Goal: Find specific page/section: Find specific page/section

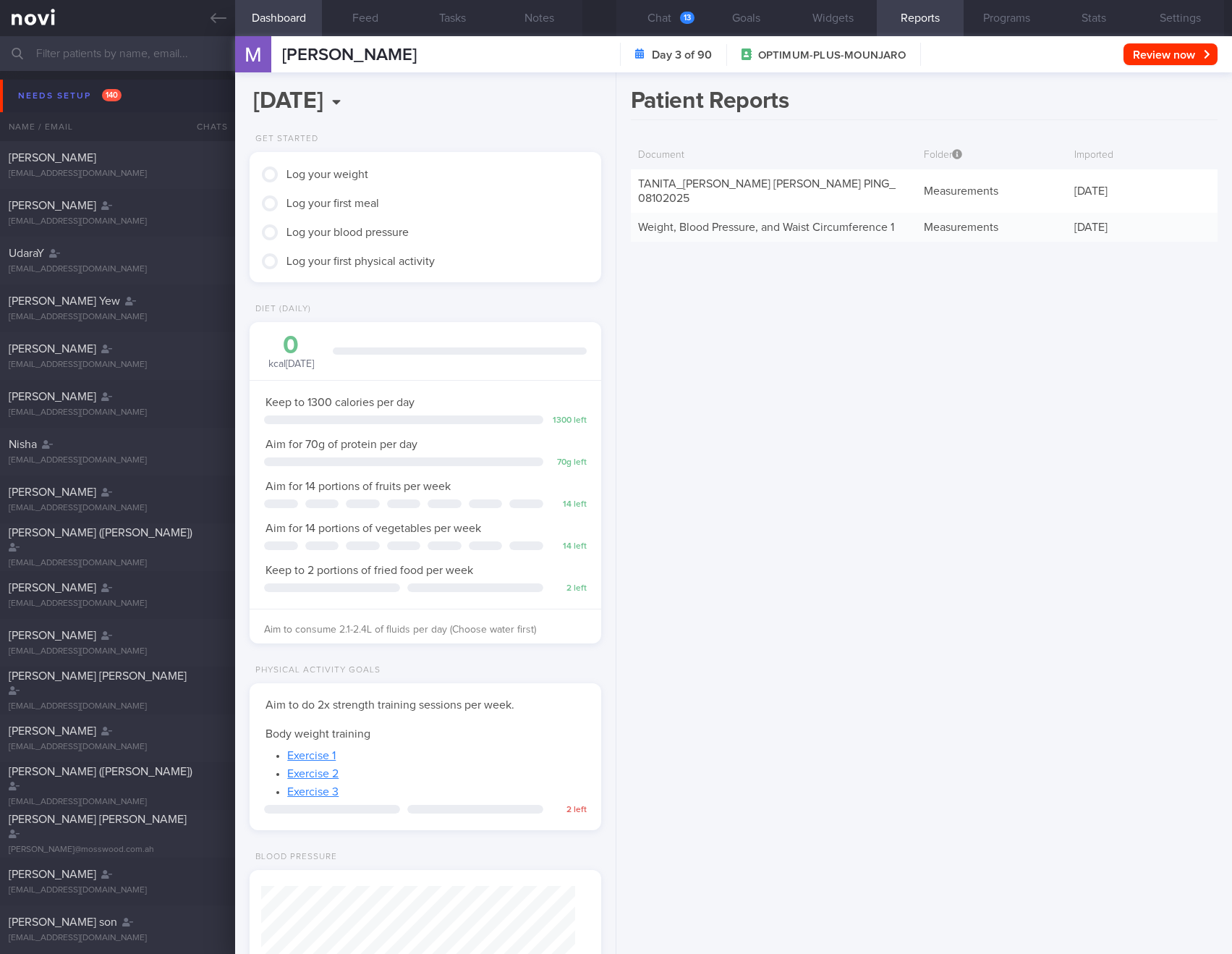
scroll to position [178, 315]
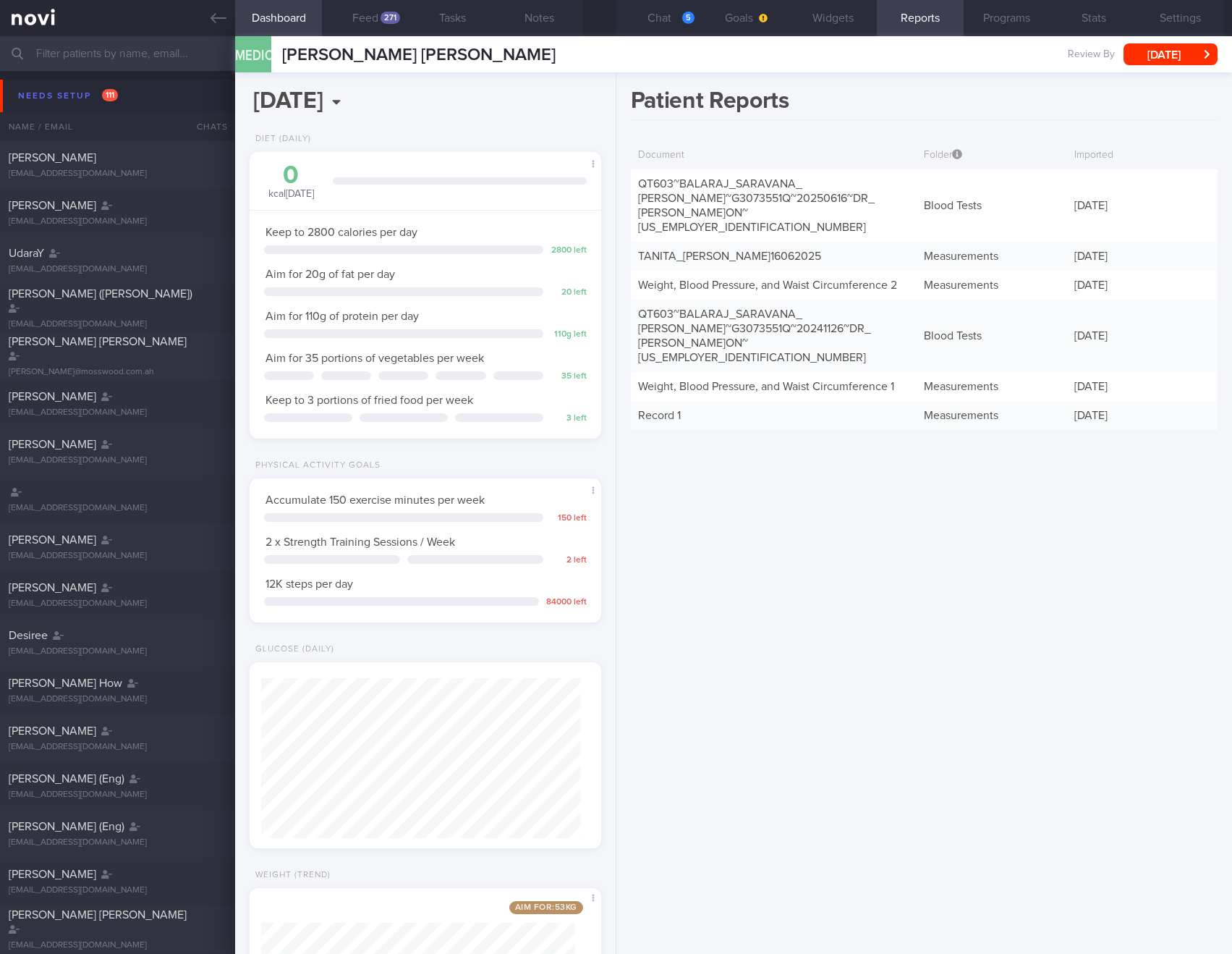
scroll to position [157, 315]
click at [669, 16] on button "Chat 5" at bounding box center [660, 18] width 87 height 36
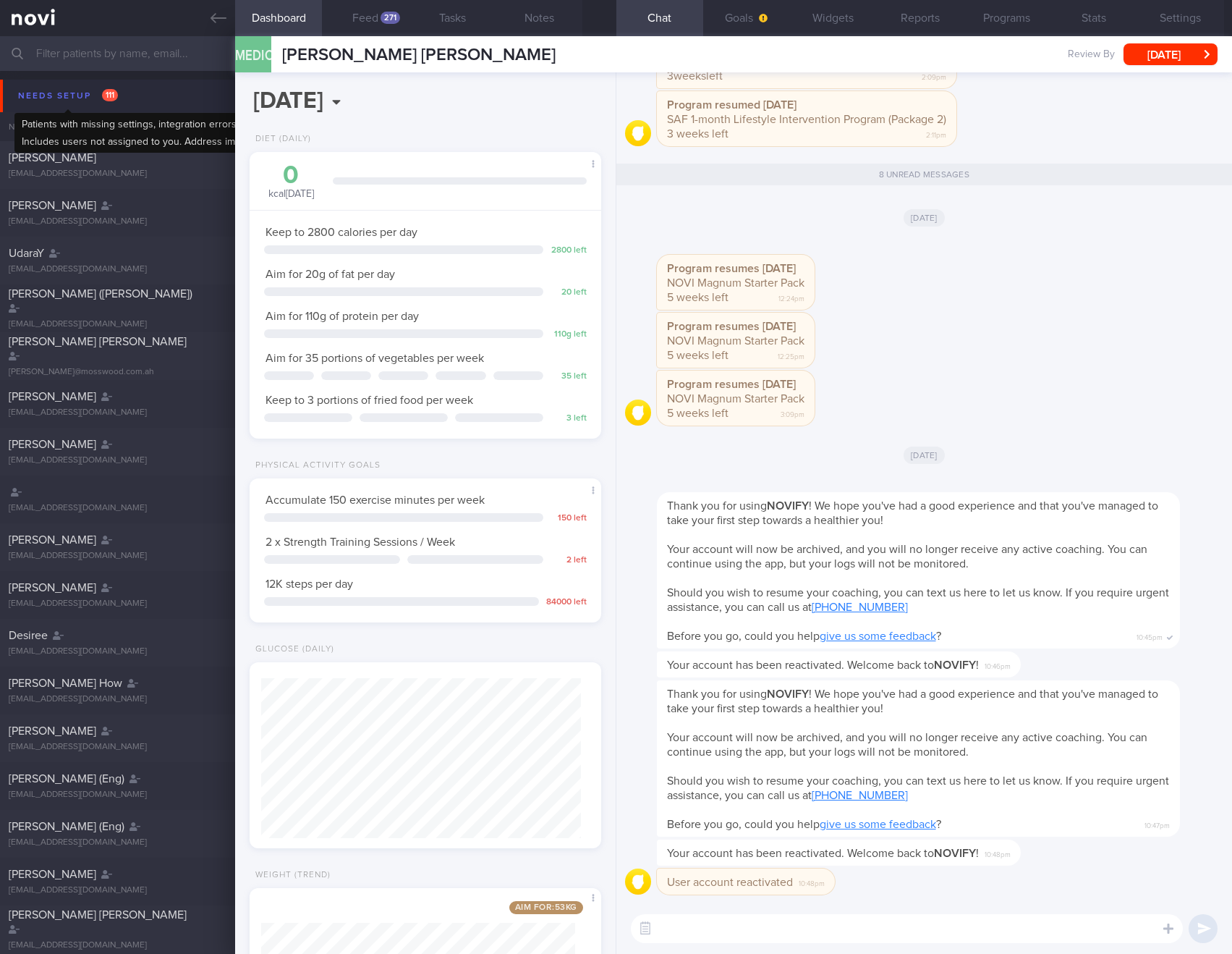
click at [28, 102] on div "Needs setup 111" at bounding box center [68, 96] width 107 height 19
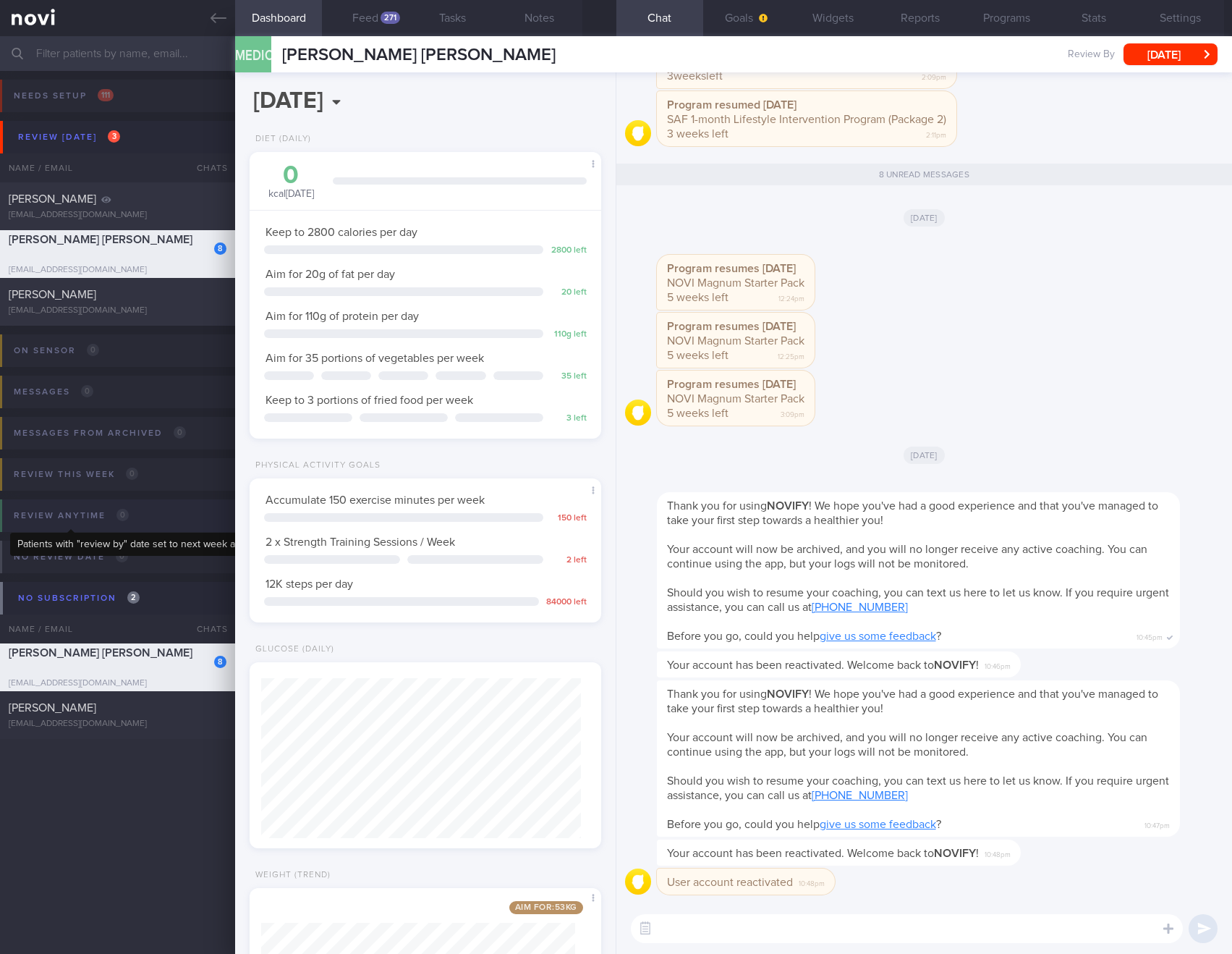
click at [125, 511] on span "0" at bounding box center [122, 515] width 13 height 13
click at [63, 511] on div "Review anytime 0" at bounding box center [71, 516] width 122 height 19
click at [273, 4] on button "Dashboard" at bounding box center [279, 18] width 87 height 36
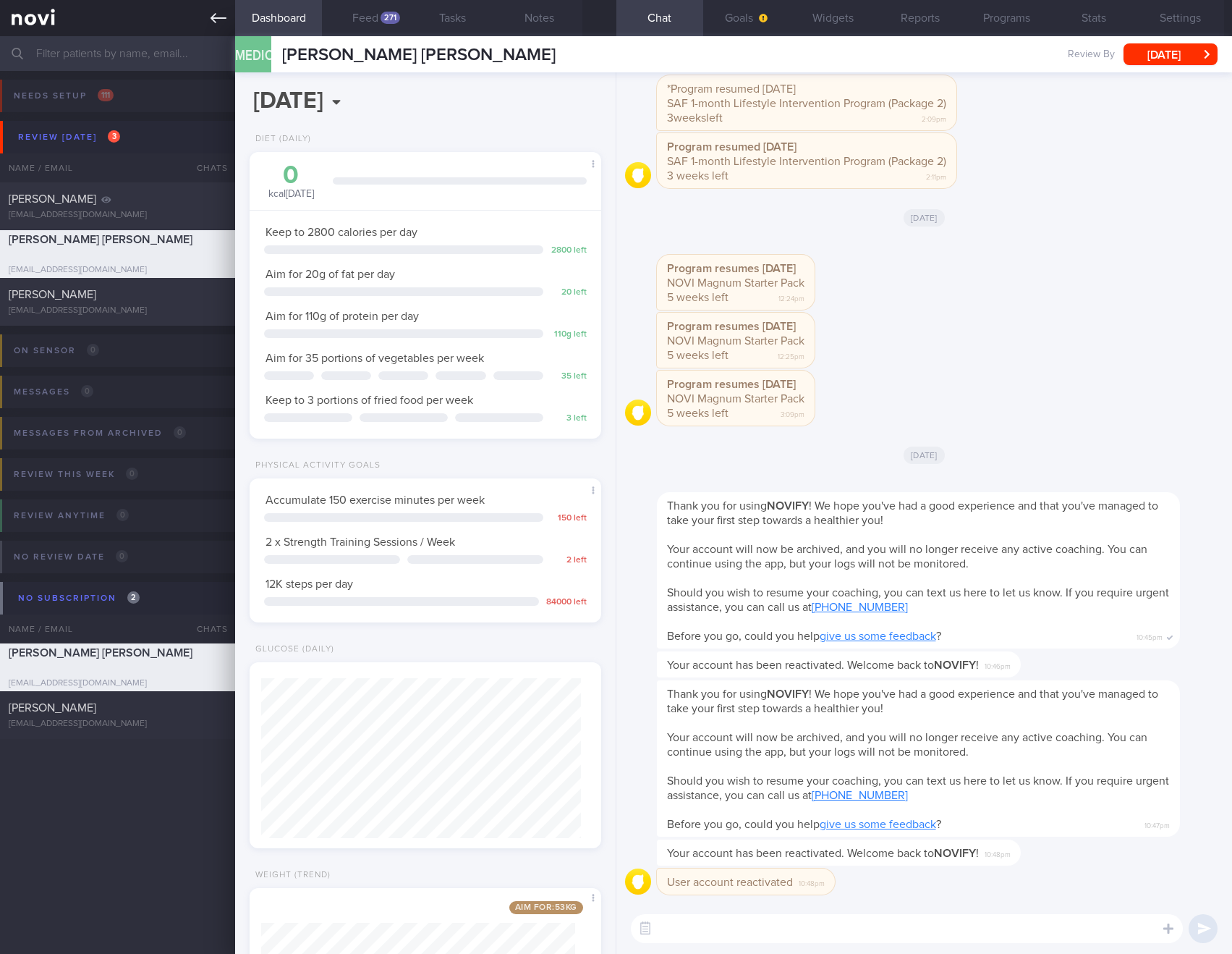
click at [214, 13] on icon at bounding box center [218, 18] width 16 height 16
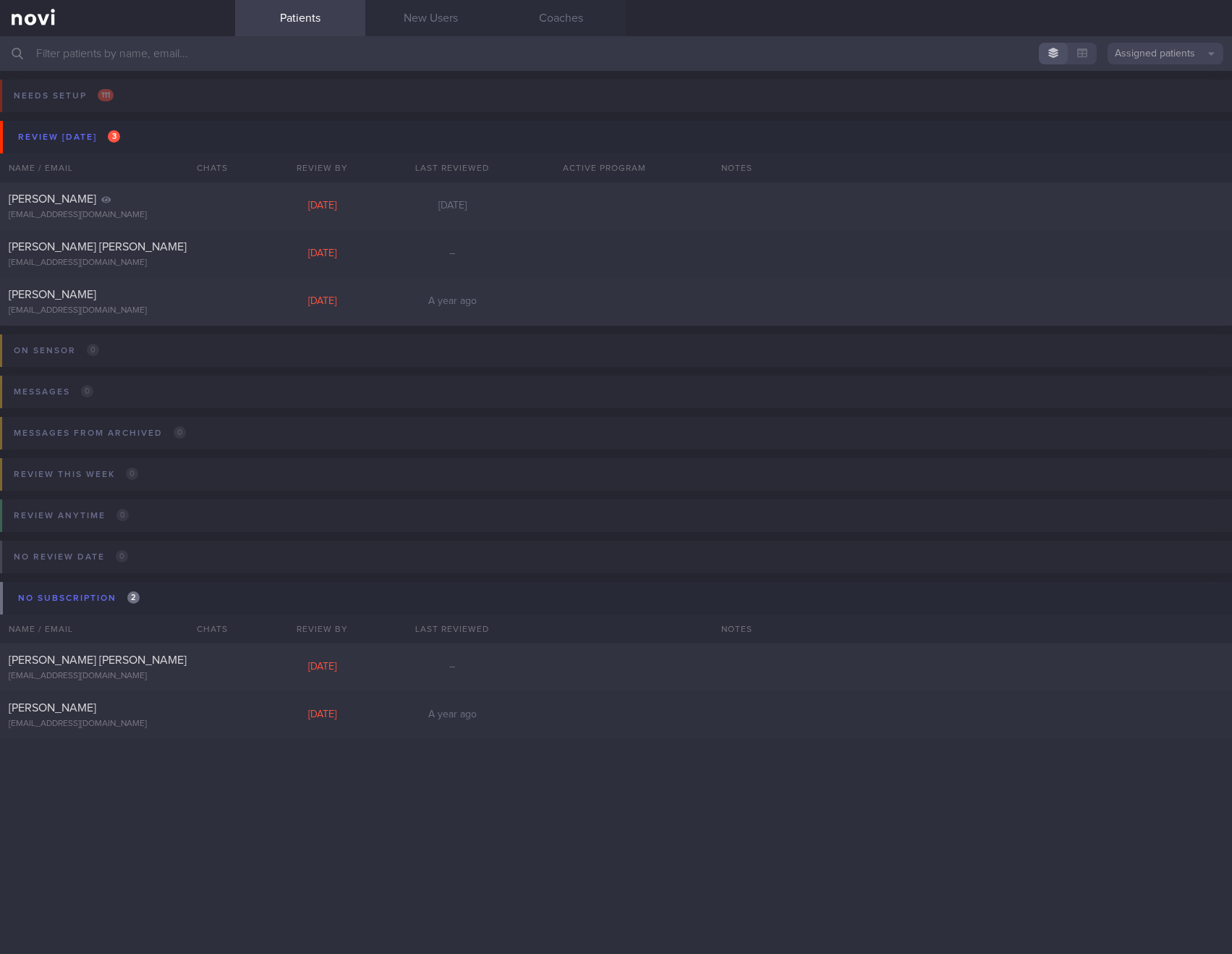
click at [228, 428] on div "Messages from Archived 0 Name / Email Chats Mention / Internal Last Interacted …" at bounding box center [616, 443] width 1232 height 70
click at [78, 718] on div "[PERSON_NAME] [EMAIL_ADDRESS][DOMAIN_NAME]" at bounding box center [117, 715] width 236 height 29
select select "4"
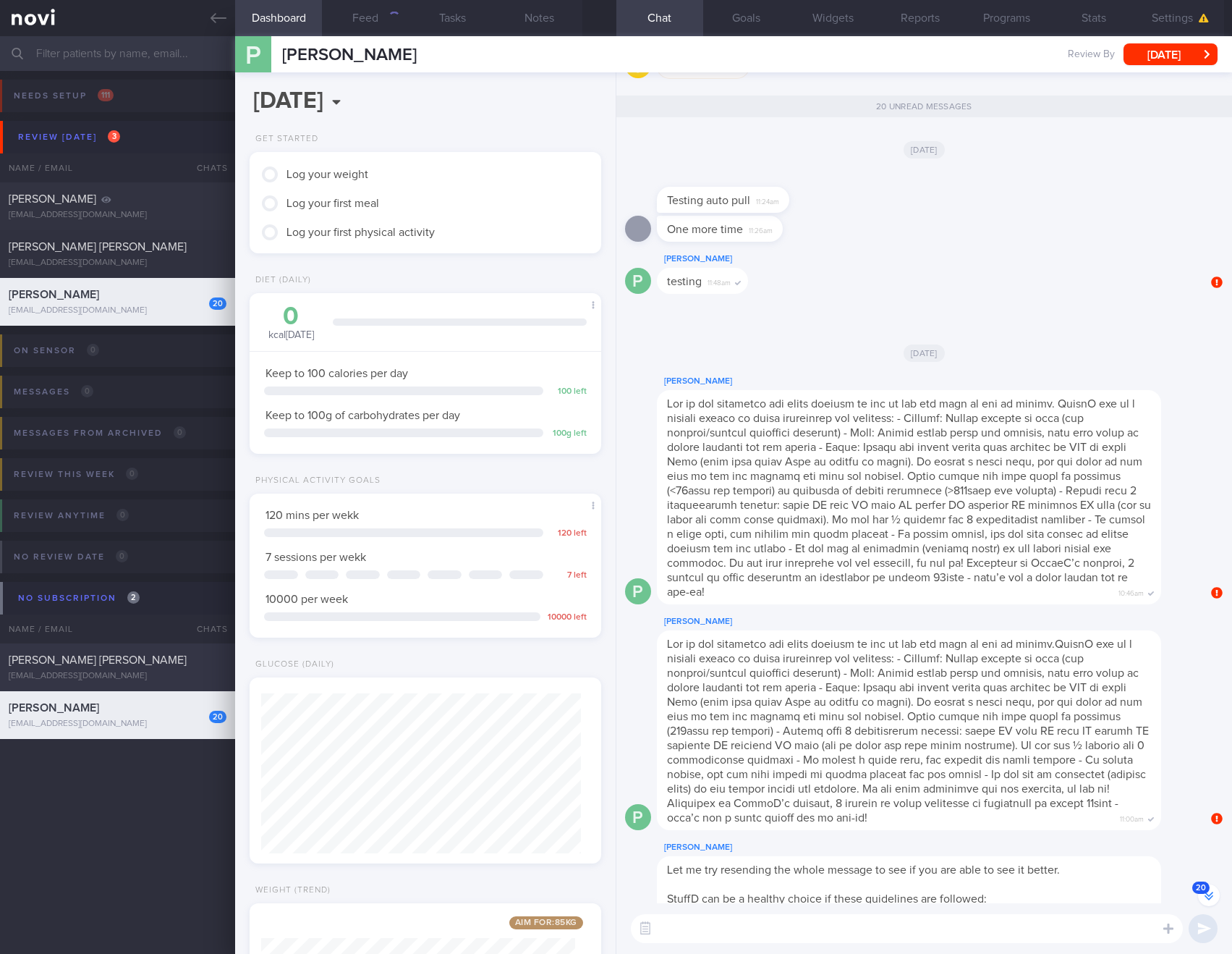
scroll to position [160, 320]
click at [71, 251] on span "[PERSON_NAME] [PERSON_NAME]" at bounding box center [97, 247] width 178 height 12
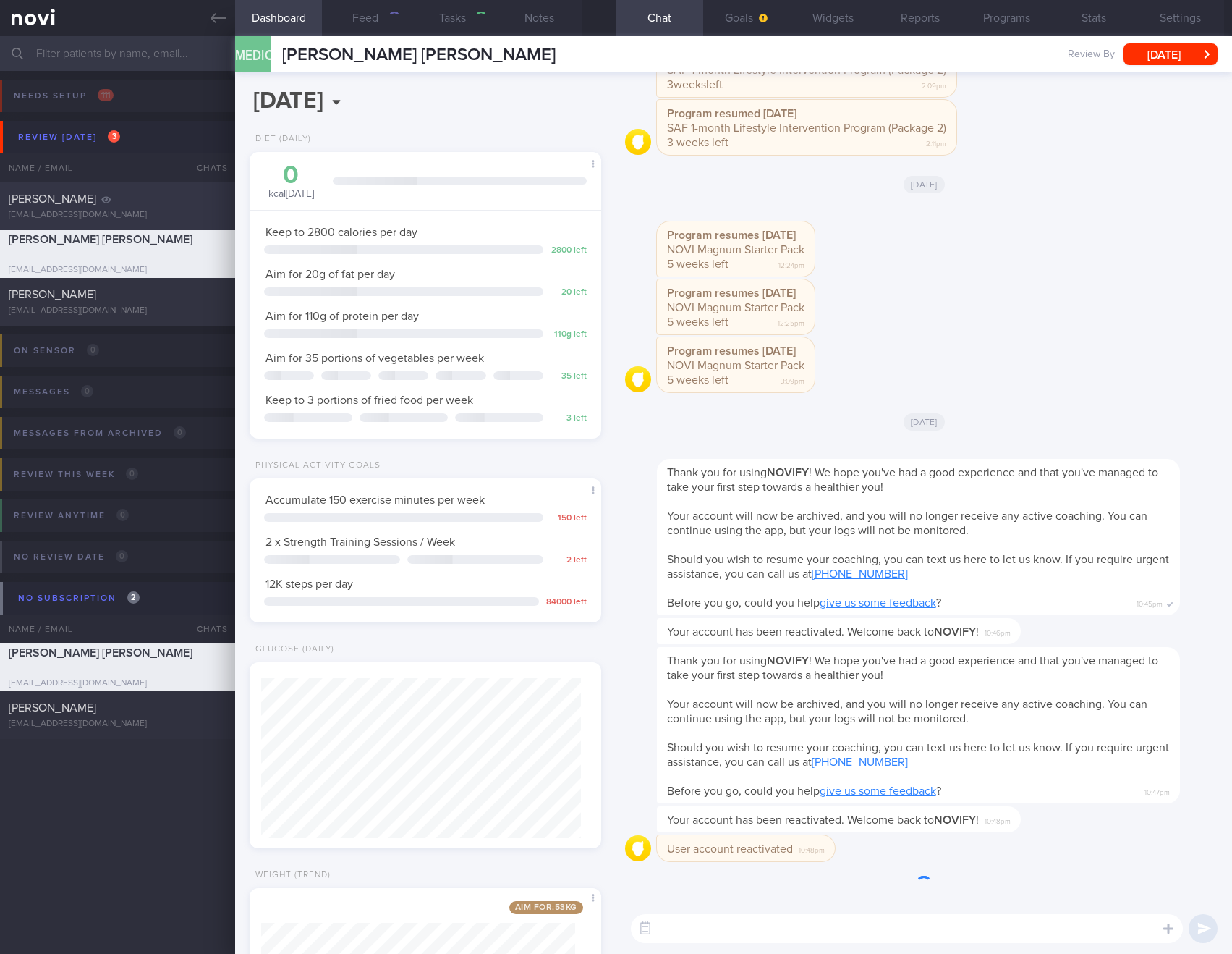
select select "9"
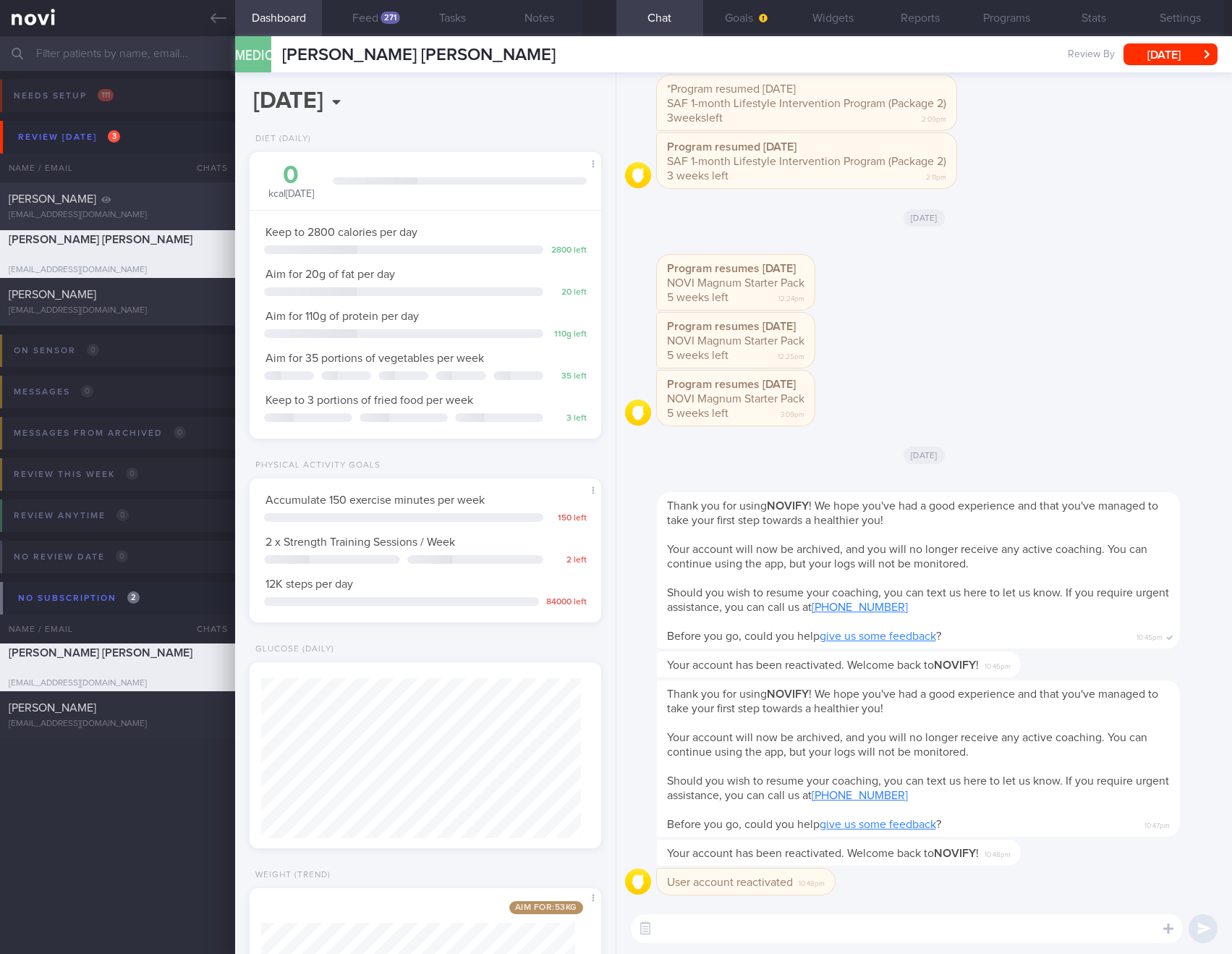
scroll to position [157, 315]
click at [76, 216] on div "[EMAIL_ADDRESS][DOMAIN_NAME]" at bounding box center [117, 215] width 218 height 11
type input "2024"
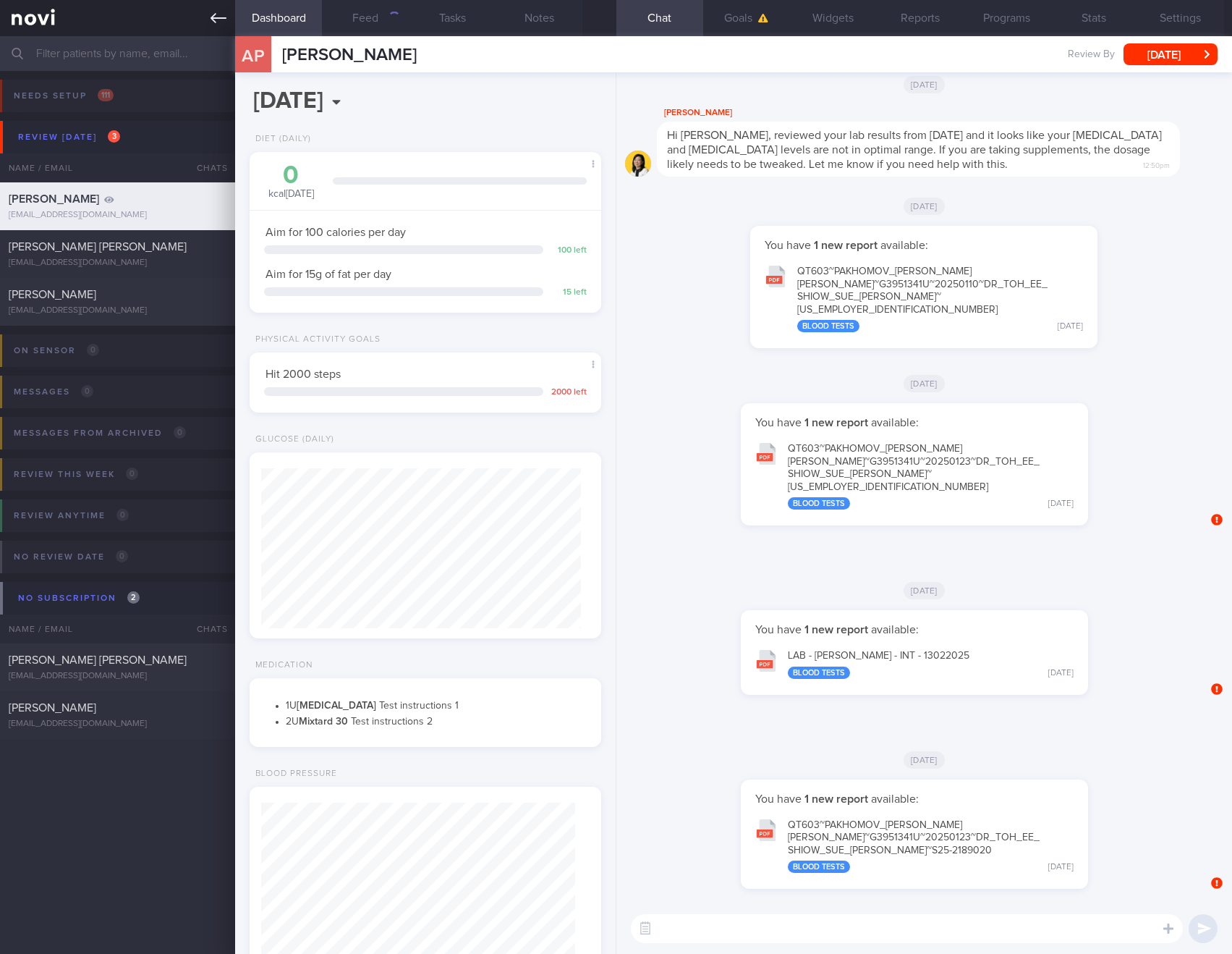
click at [214, 18] on icon at bounding box center [218, 18] width 16 height 10
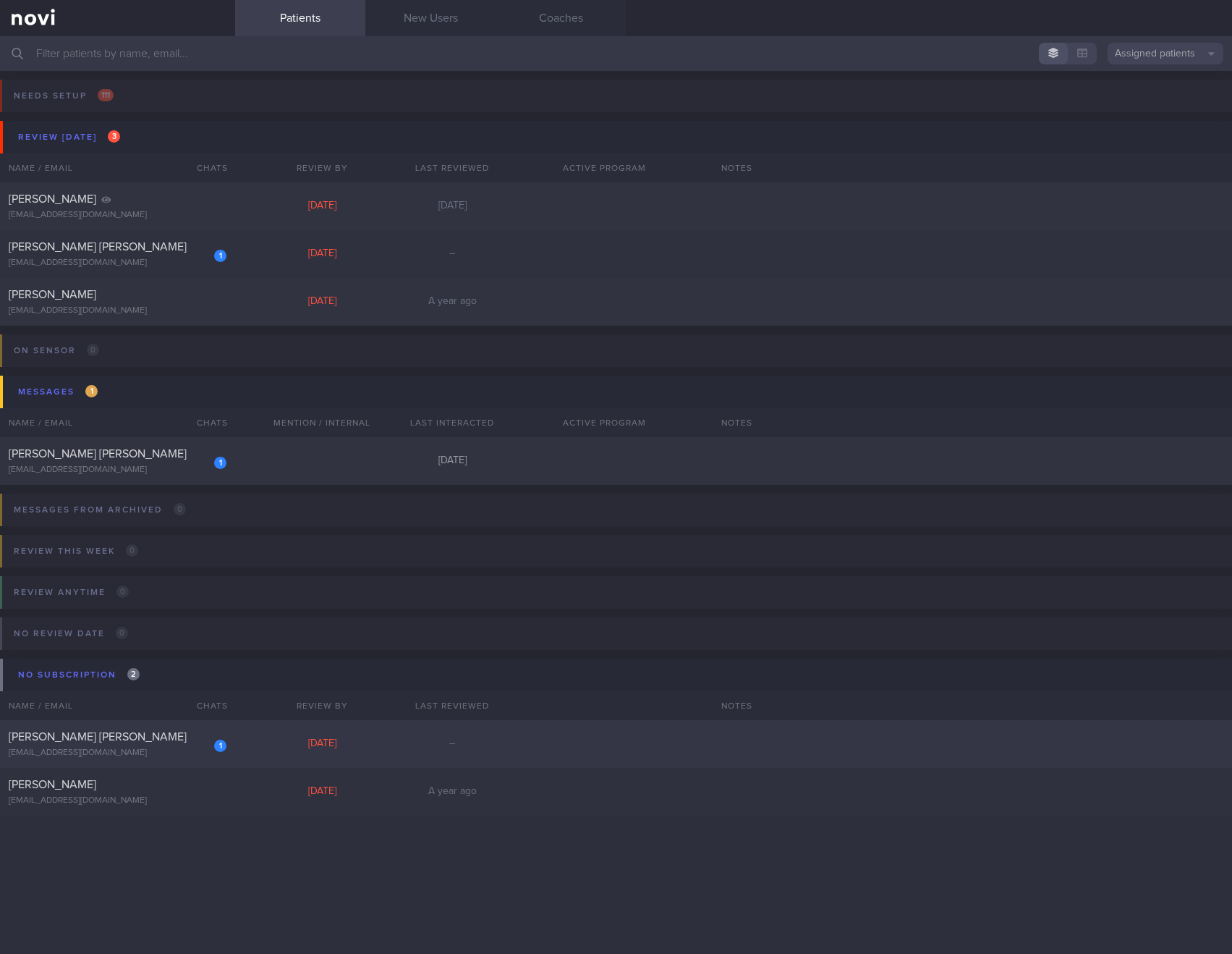
click at [130, 743] on div "[PERSON_NAME] [PERSON_NAME]" at bounding box center [116, 736] width 215 height 14
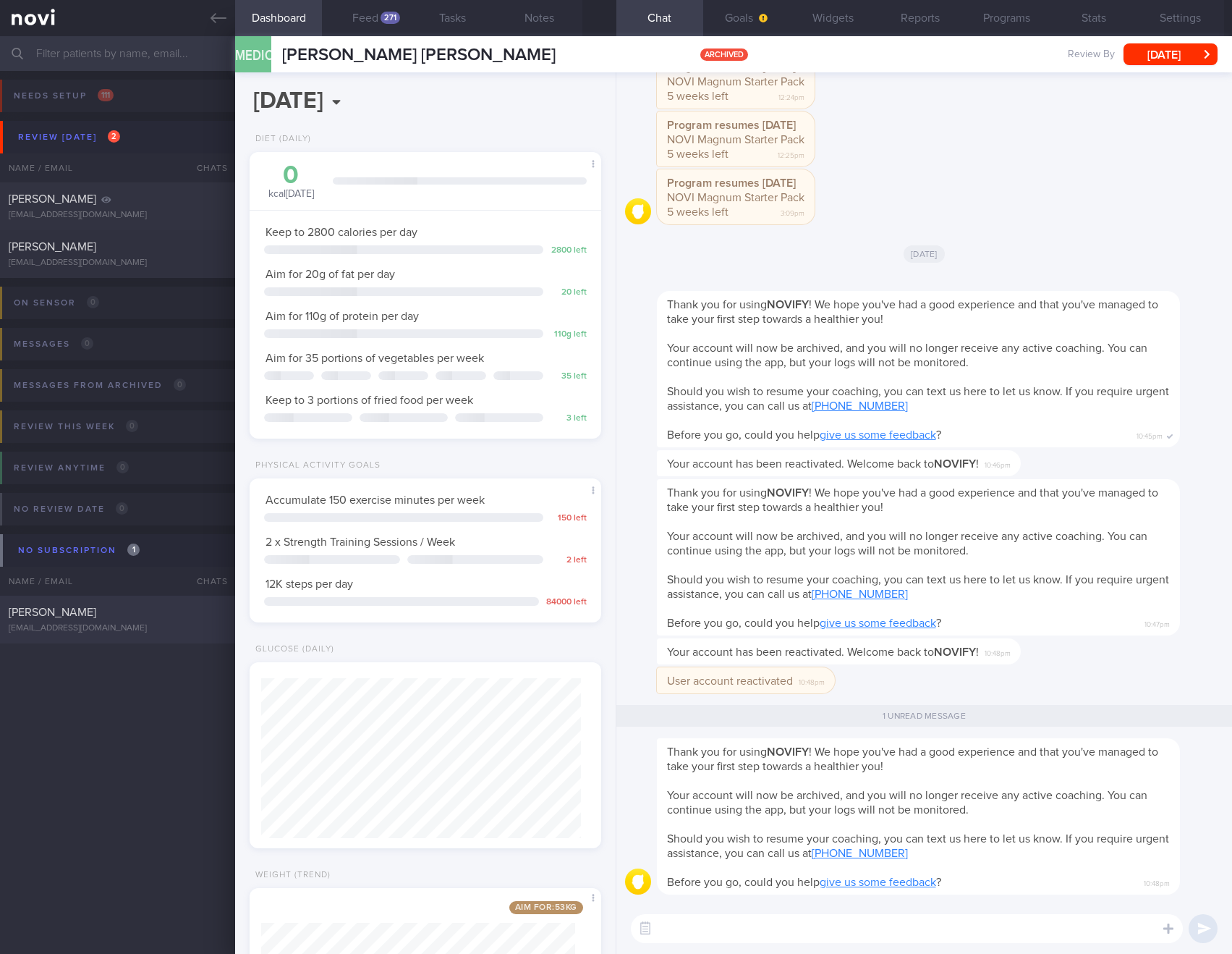
scroll to position [157, 315]
click at [225, 17] on icon at bounding box center [218, 18] width 16 height 16
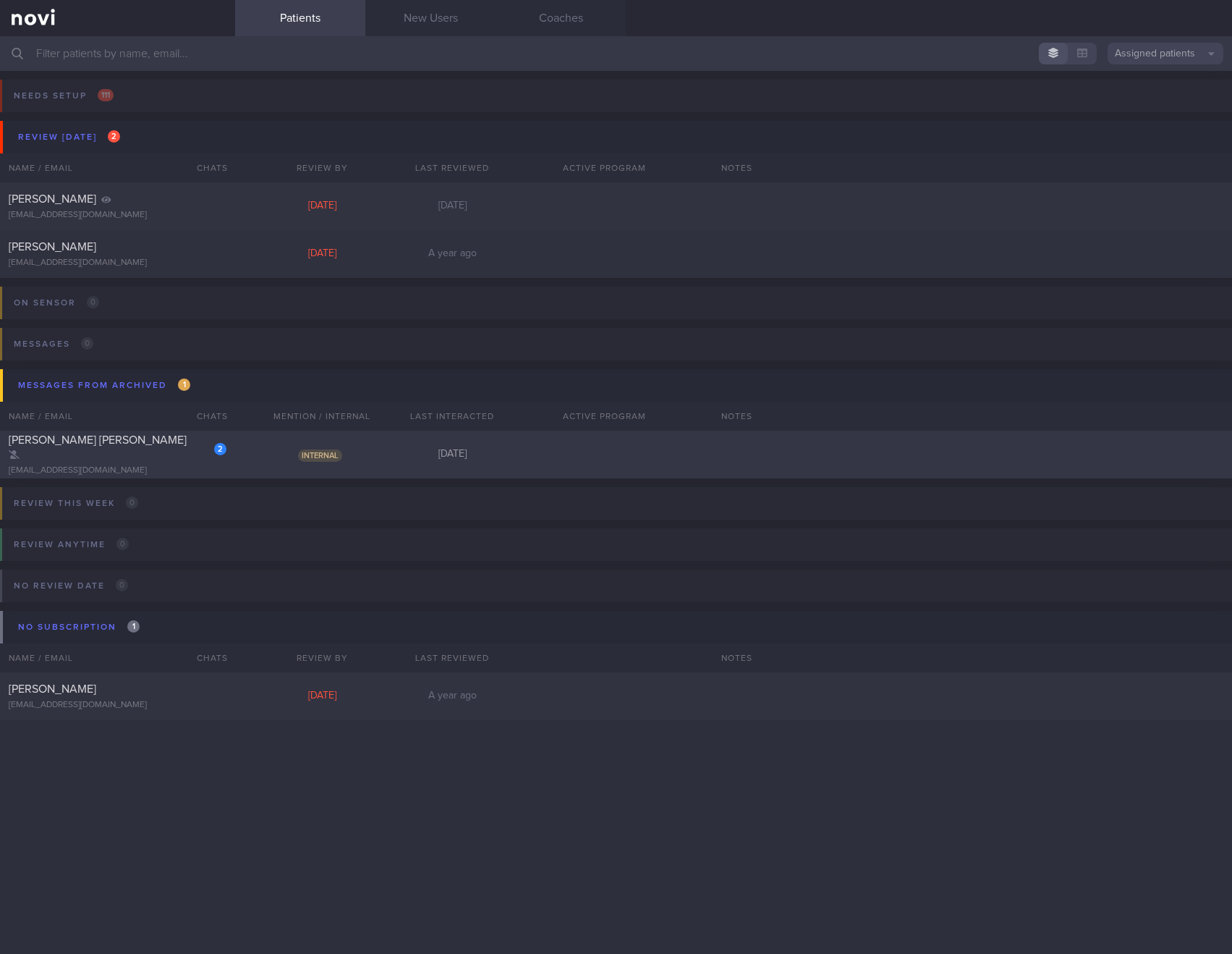
click at [92, 454] on div "[PERSON_NAME] [PERSON_NAME]" at bounding box center [116, 447] width 215 height 29
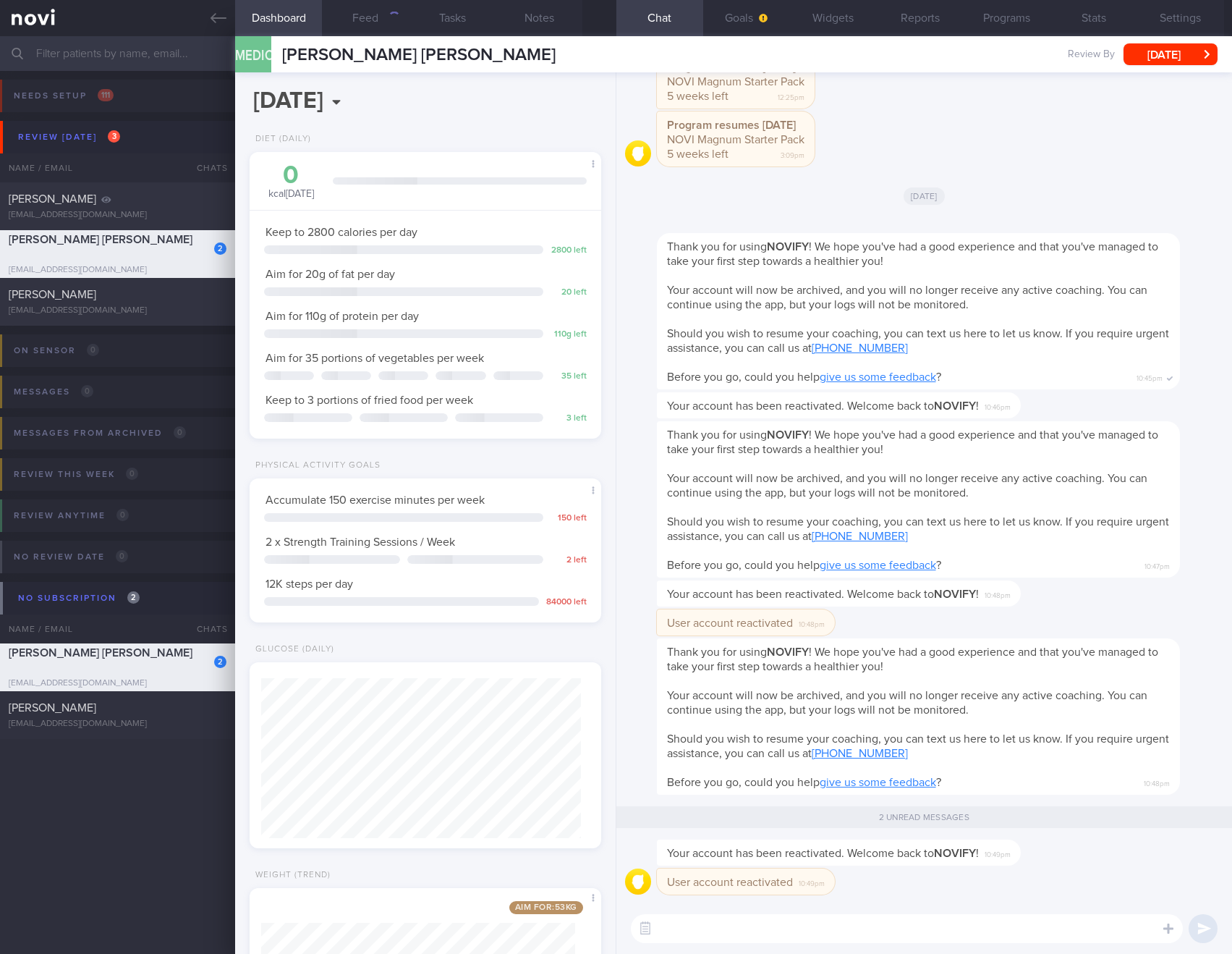
scroll to position [160, 320]
